Goal: Information Seeking & Learning: Learn about a topic

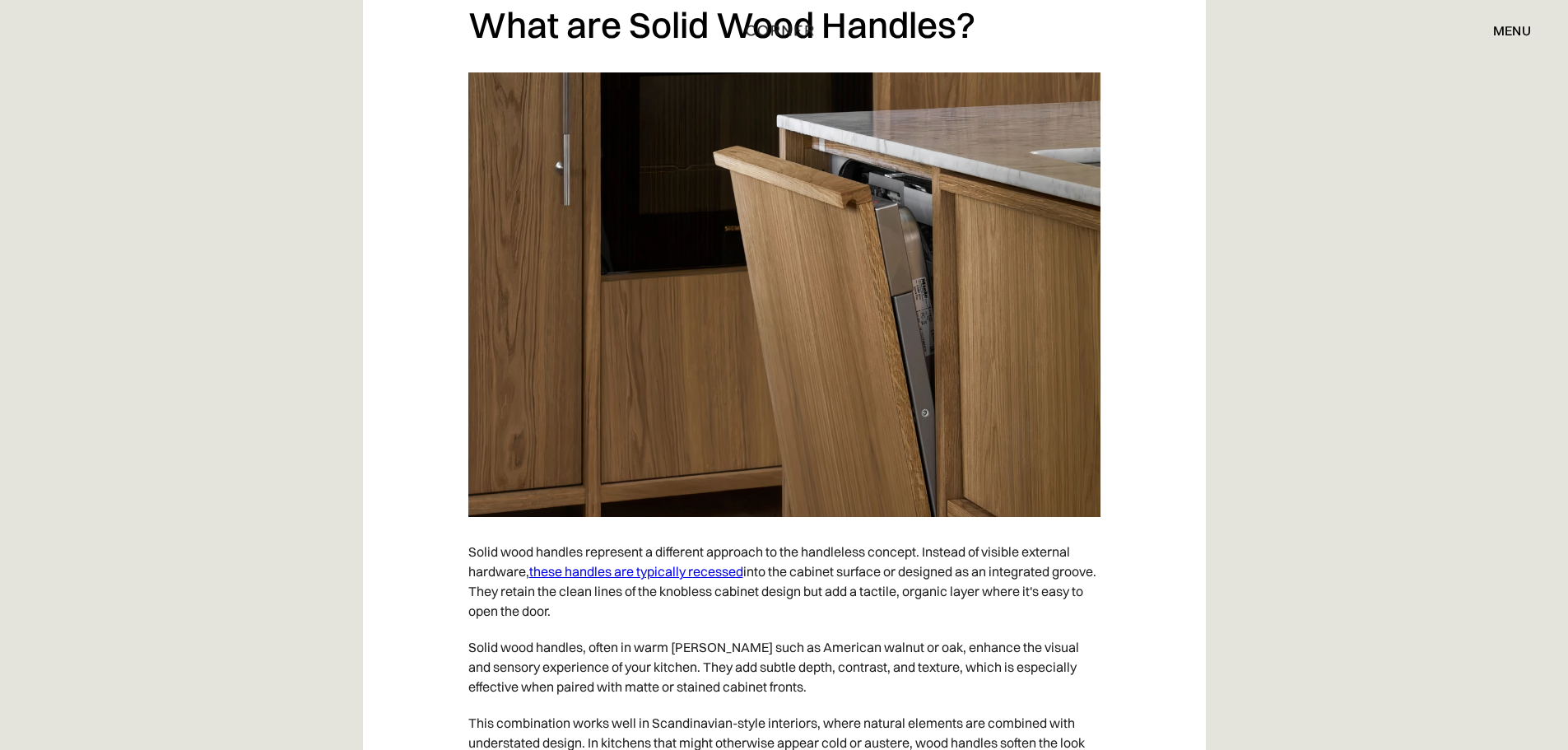
scroll to position [3951, 0]
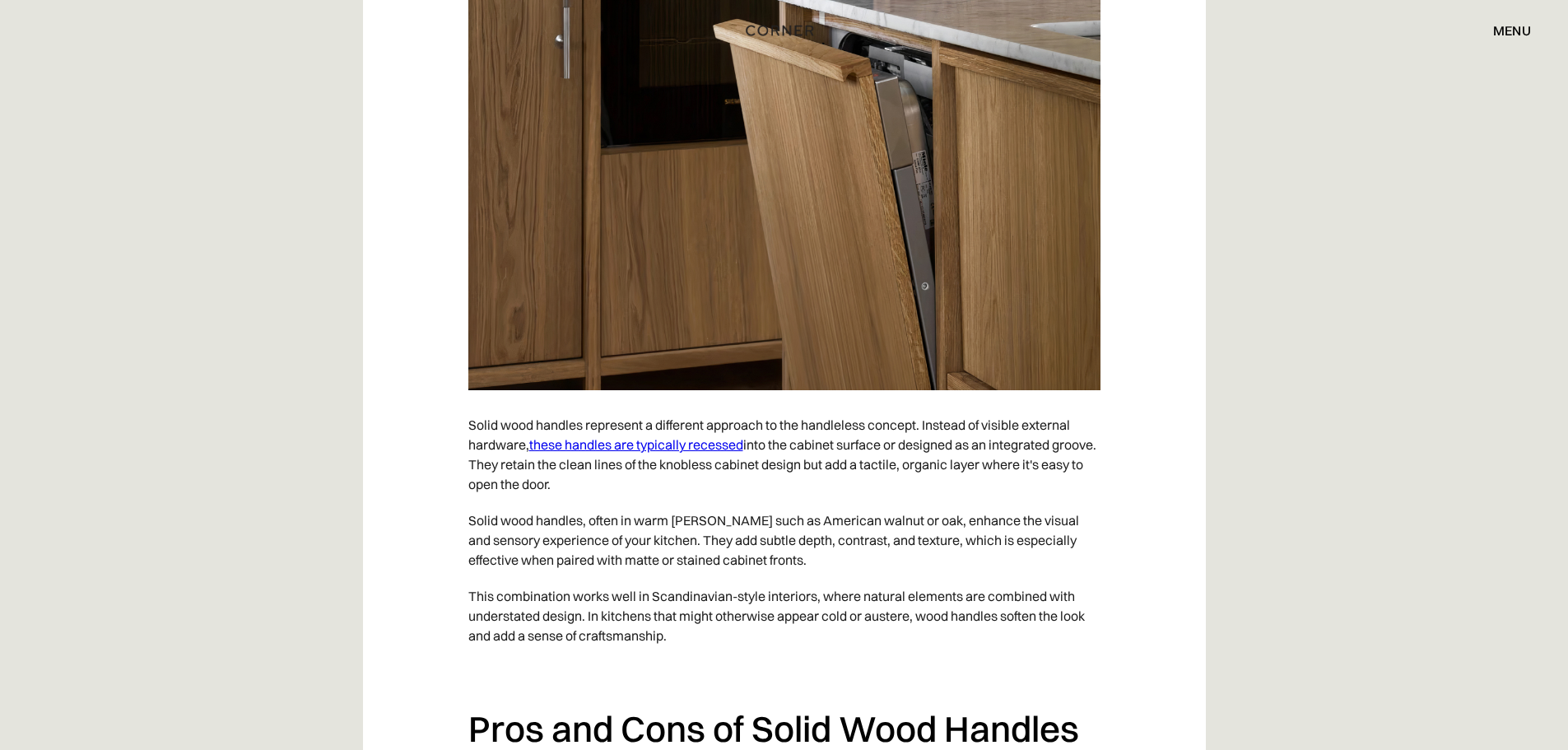
click at [724, 448] on link "these handles are typically recessed" at bounding box center [636, 444] width 214 height 17
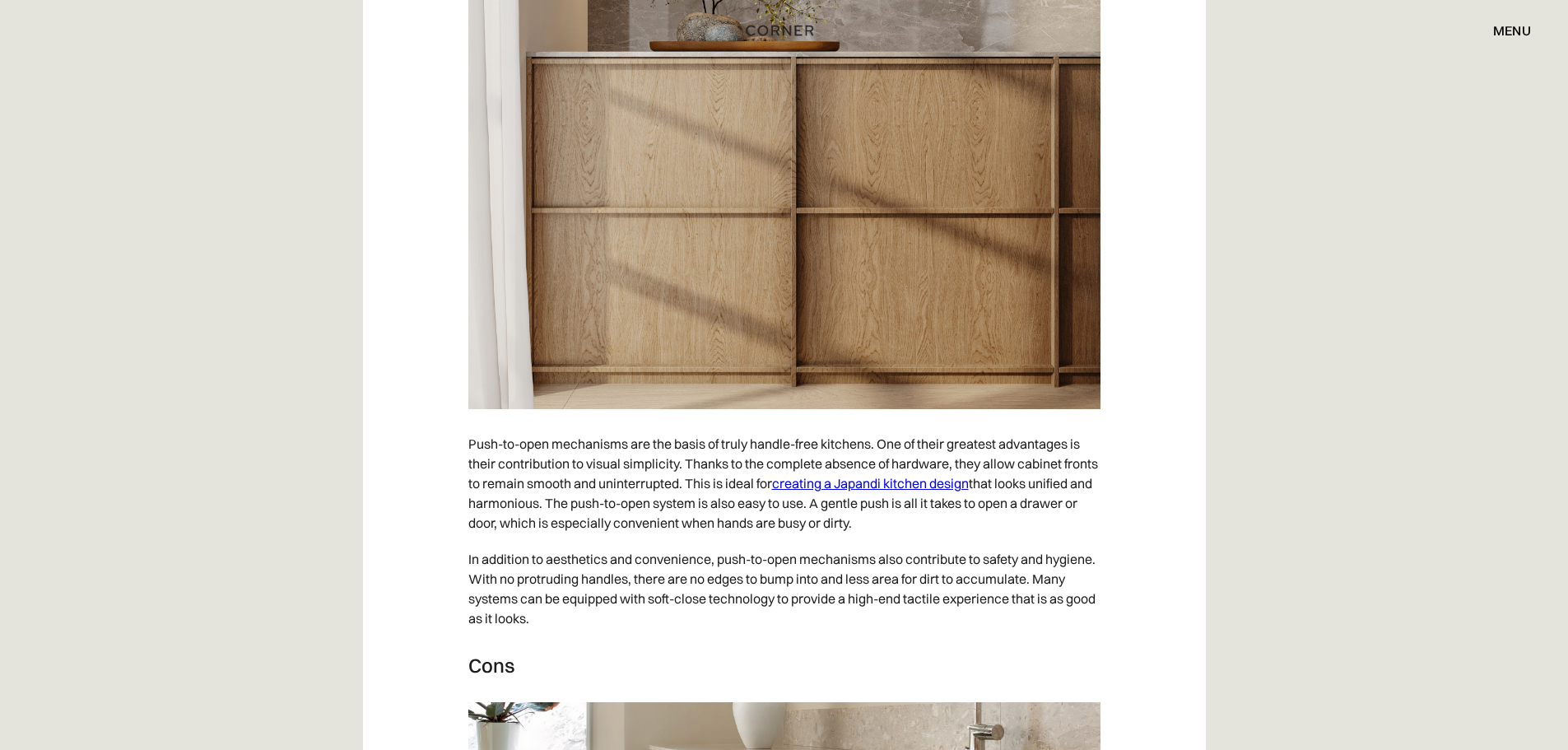
scroll to position [2305, 0]
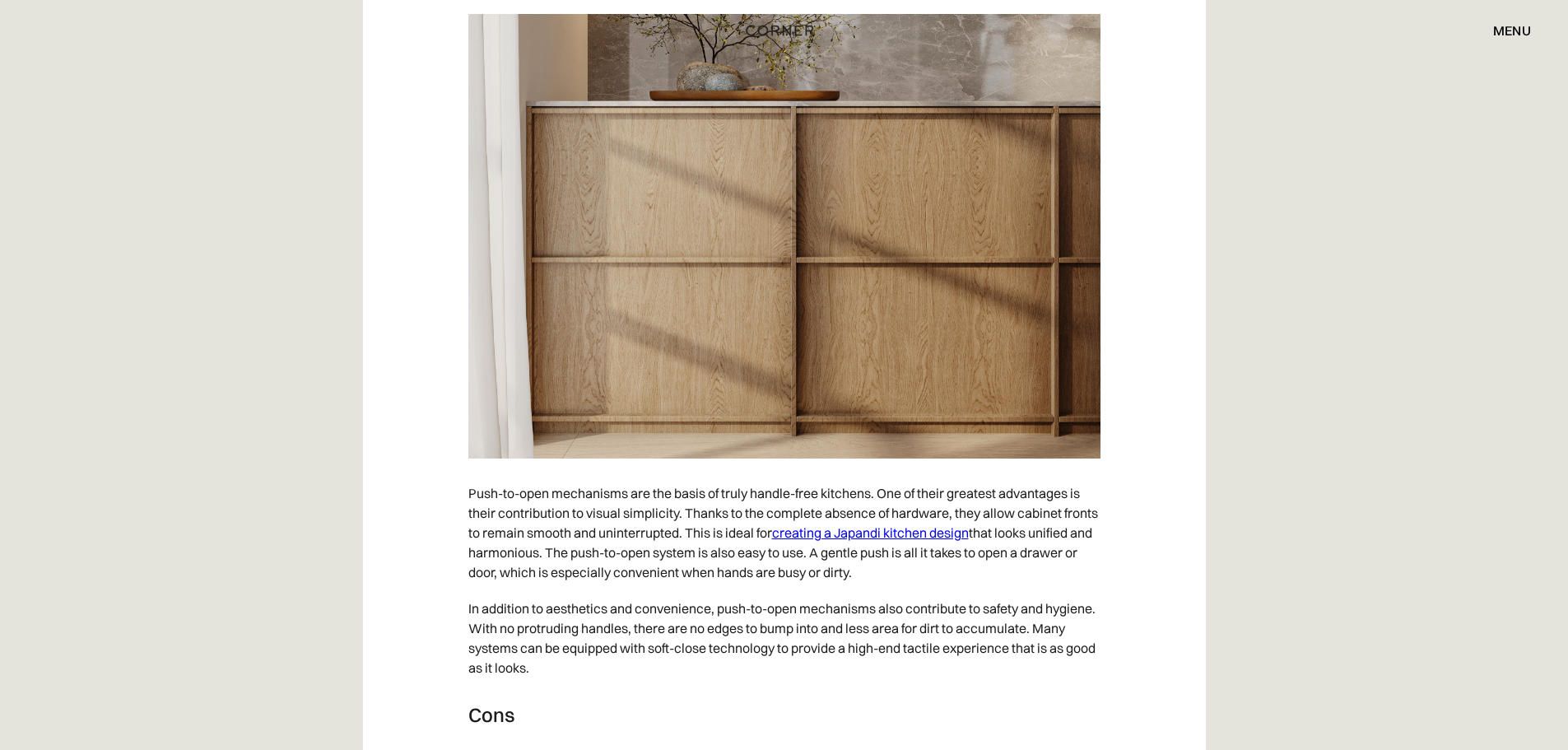
scroll to position [2305, 0]
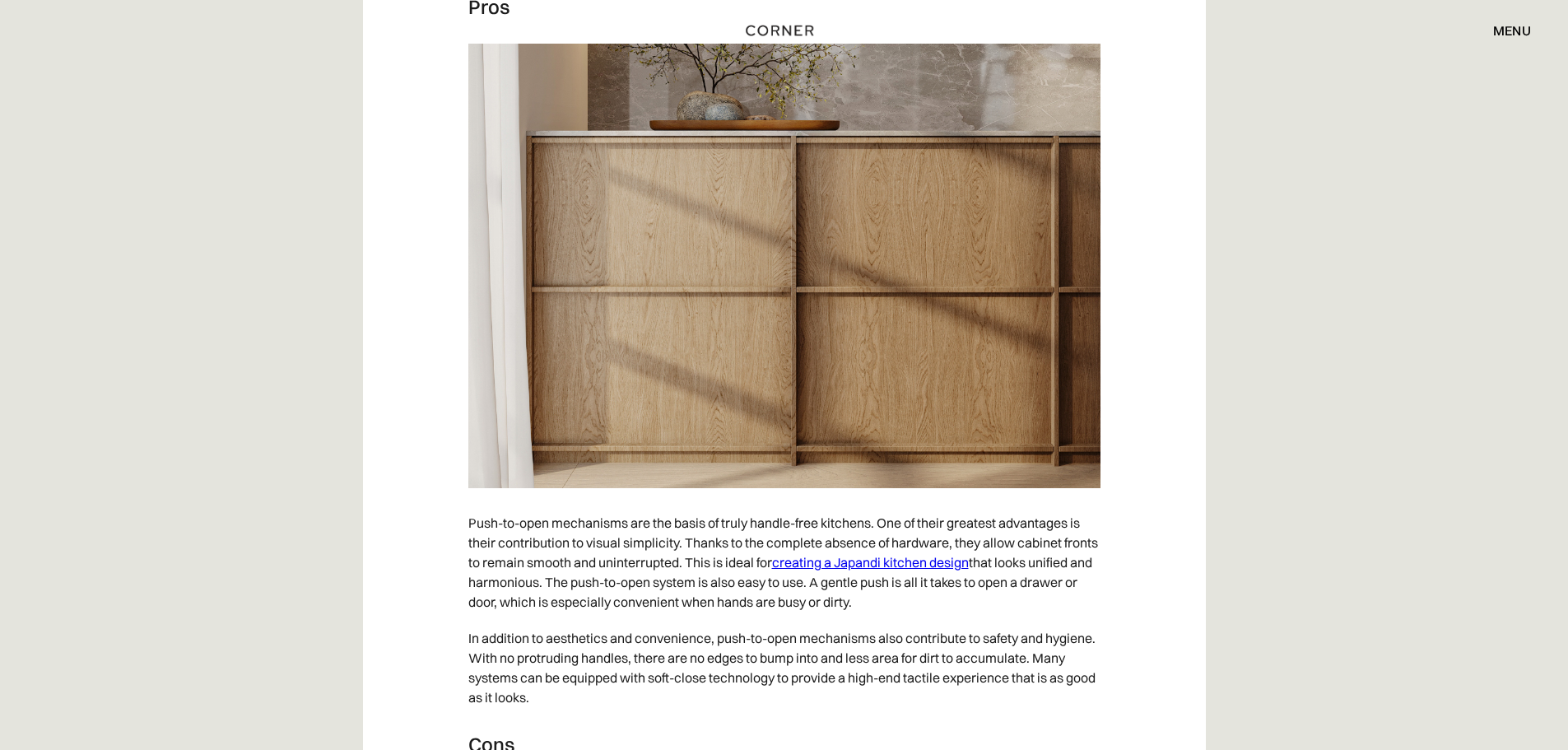
click at [916, 431] on img at bounding box center [784, 266] width 632 height 444
